Goal: Find specific page/section: Find specific page/section

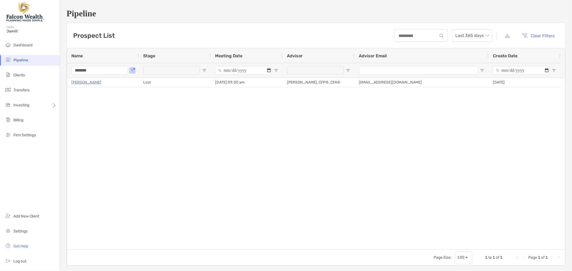
click at [90, 69] on input "*******" at bounding box center [99, 70] width 57 height 9
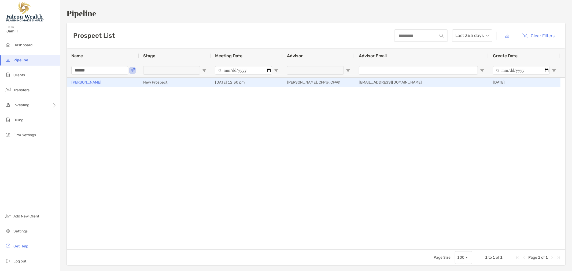
type input "******"
click at [85, 82] on p "[PERSON_NAME]" at bounding box center [86, 82] width 30 height 7
